Goal: Transaction & Acquisition: Book appointment/travel/reservation

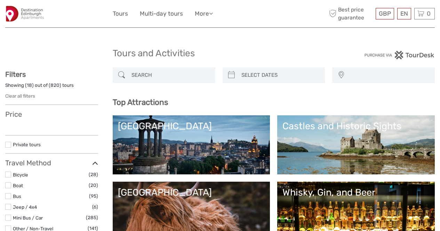
select select
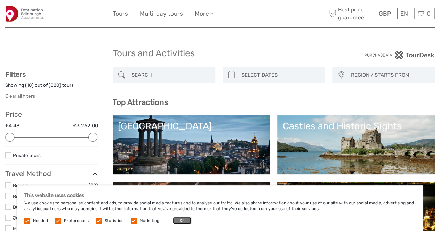
click at [182, 221] on button "OK" at bounding box center [182, 220] width 18 height 7
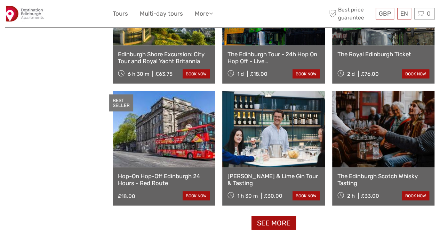
scroll to position [799, 0]
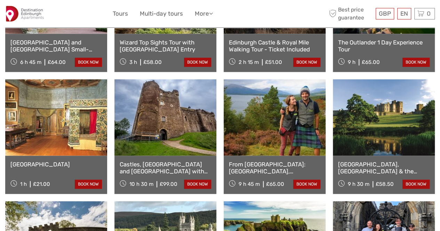
scroll to position [382, 0]
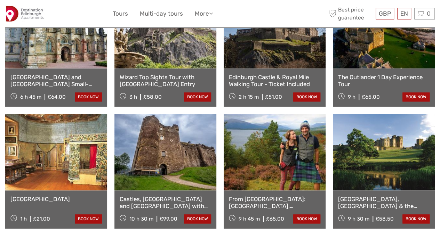
click at [9, 80] on div "Rosslyn Chapel and Scottish Borders Small-Group Day Tour from Edinburgh 6 h 45 …" at bounding box center [56, 87] width 102 height 38
drag, startPoint x: 9, startPoint y: 80, endPoint x: 24, endPoint y: 78, distance: 15.4
click at [24, 78] on div "Rosslyn Chapel and Scottish Borders Small-Group Day Tour from Edinburgh 6 h 45 …" at bounding box center [56, 87] width 102 height 38
copy link "Rosslyn"
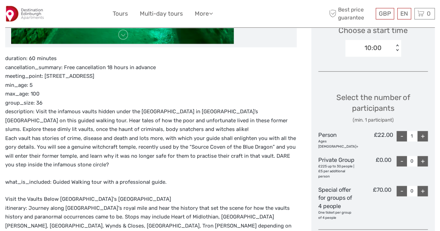
scroll to position [243, 0]
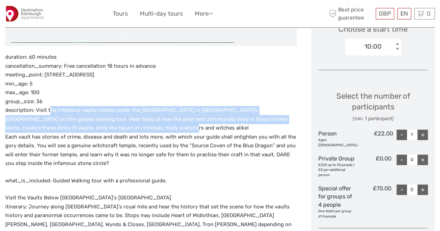
drag, startPoint x: 47, startPoint y: 110, endPoint x: 252, endPoint y: 124, distance: 205.5
click at [252, 124] on p "duration: 60 minutes cancellation_summary: Free cancellation 18 hours in advanc…" at bounding box center [150, 110] width 291 height 115
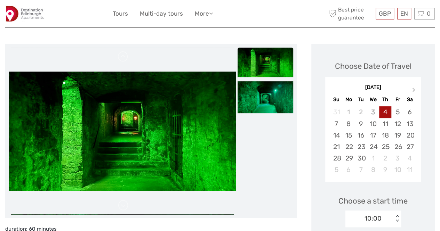
scroll to position [70, 0]
